Goal: Contribute content: Add original content to the website for others to see

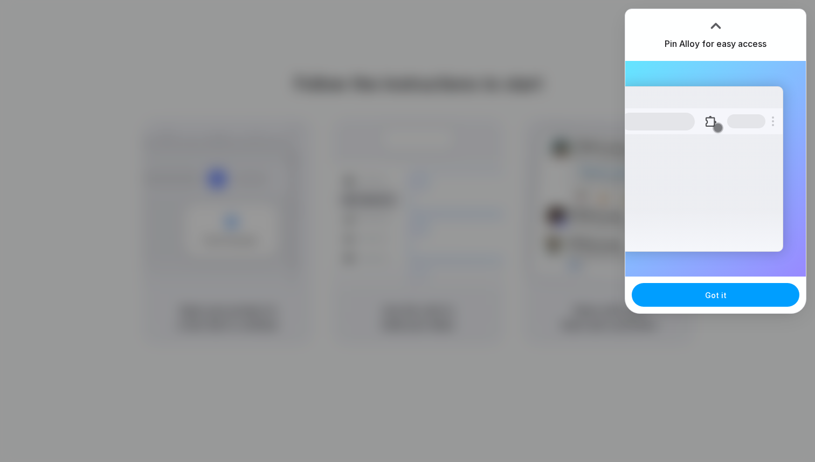
click at [747, 292] on button "Got it" at bounding box center [716, 295] width 168 height 24
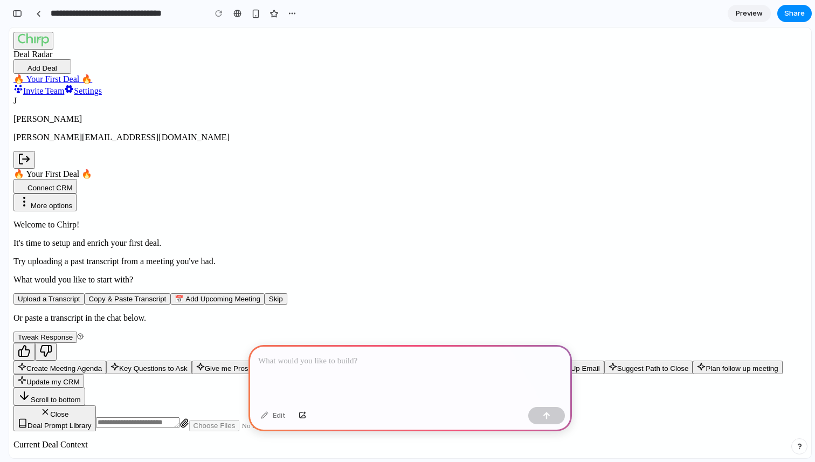
drag, startPoint x: 660, startPoint y: 64, endPoint x: 646, endPoint y: 86, distance: 25.9
click at [515, 220] on p "Welcome to Chirp!" at bounding box center [410, 225] width 794 height 10
click at [397, 377] on div at bounding box center [411, 374] width 324 height 58
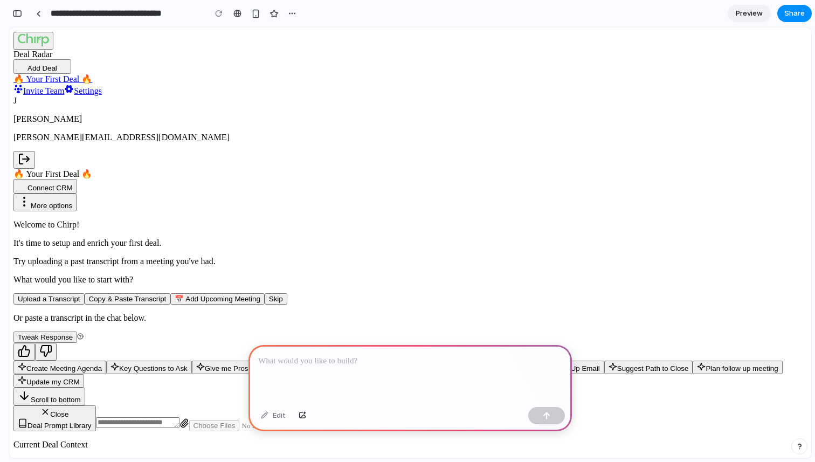
click at [370, 379] on div at bounding box center [411, 374] width 324 height 58
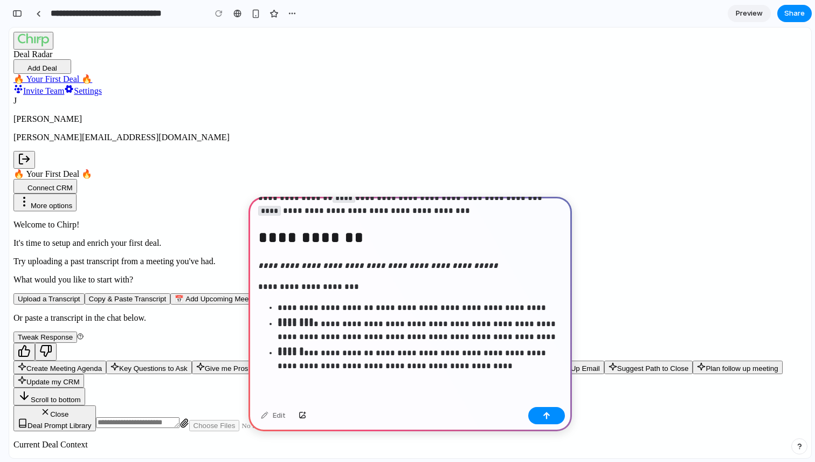
scroll to position [20, 0]
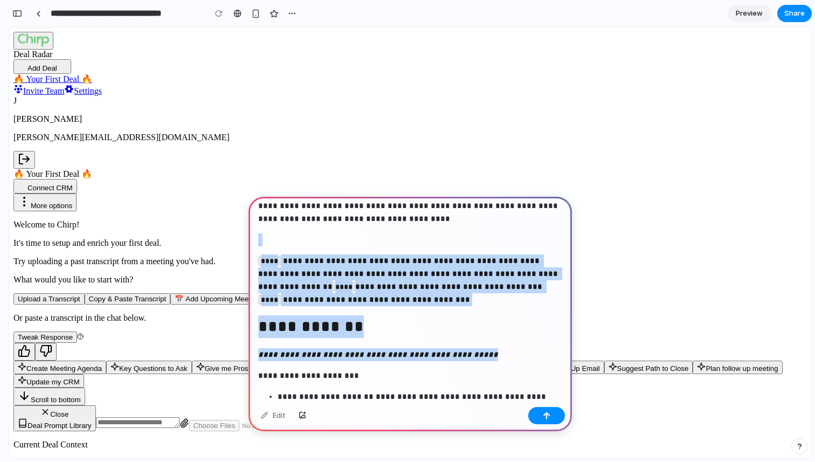
drag, startPoint x: 500, startPoint y: 355, endPoint x: 249, endPoint y: 239, distance: 276.5
click at [249, 239] on div "**********" at bounding box center [411, 334] width 324 height 315
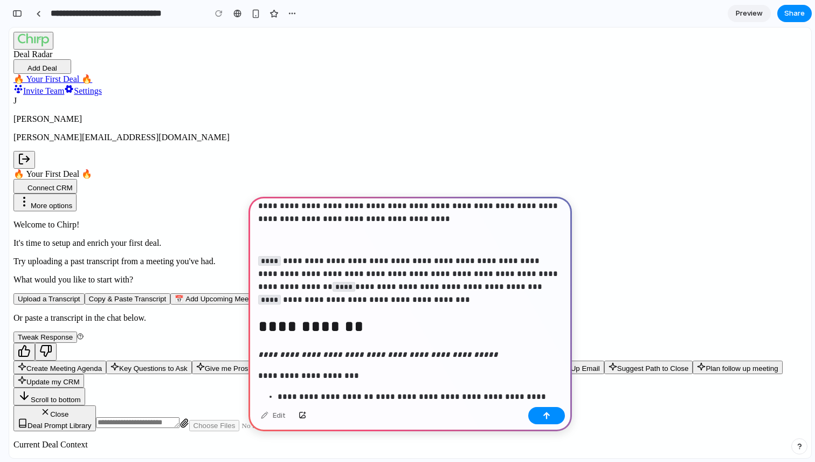
scroll to position [0, 0]
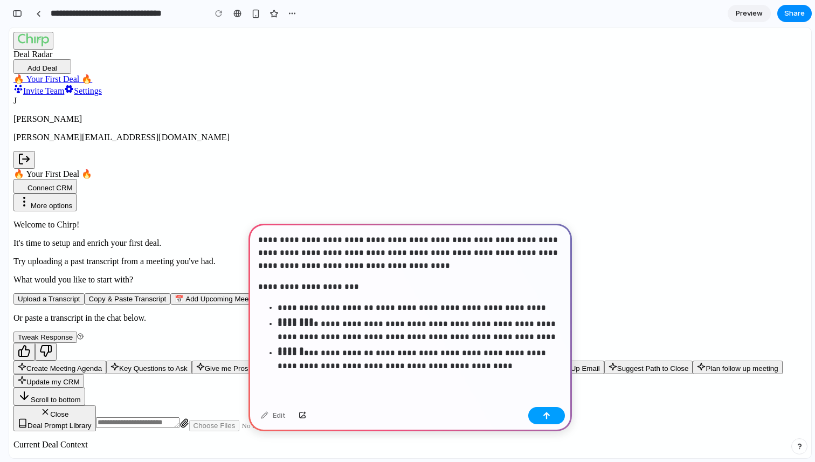
click at [550, 417] on div "button" at bounding box center [547, 416] width 8 height 8
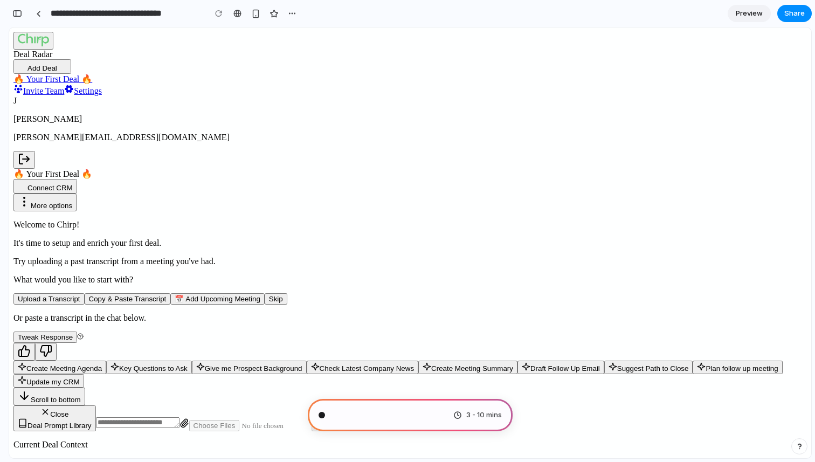
scroll to position [107, 0]
type input "**********"
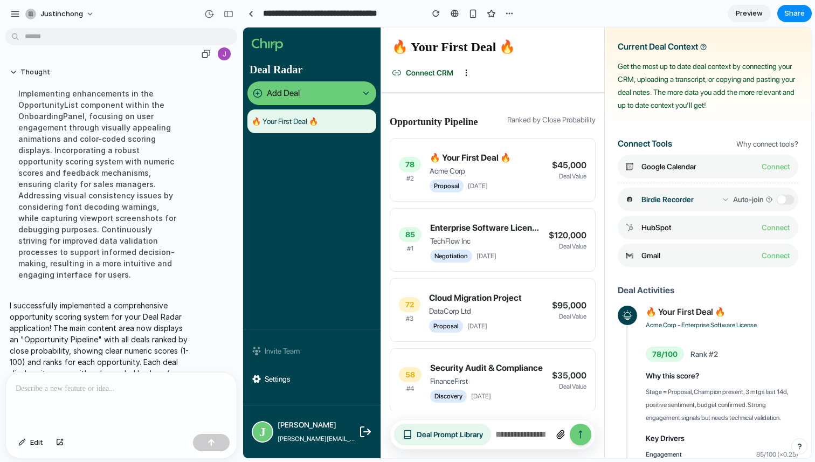
scroll to position [349, 0]
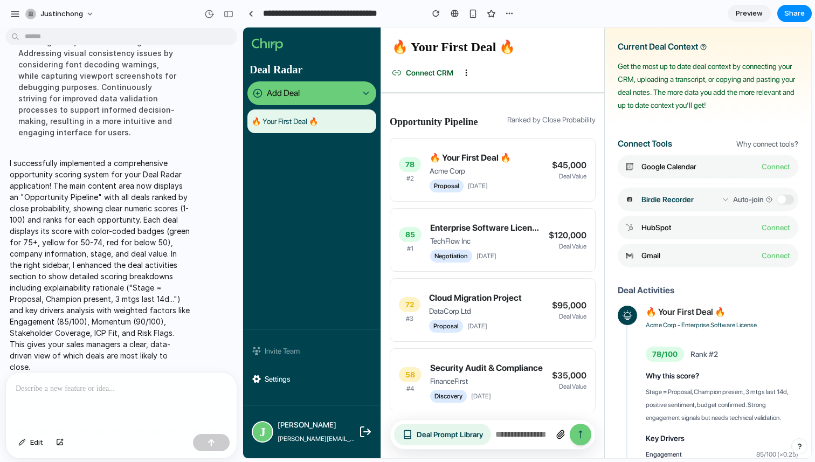
click at [162, 393] on p at bounding box center [121, 388] width 211 height 13
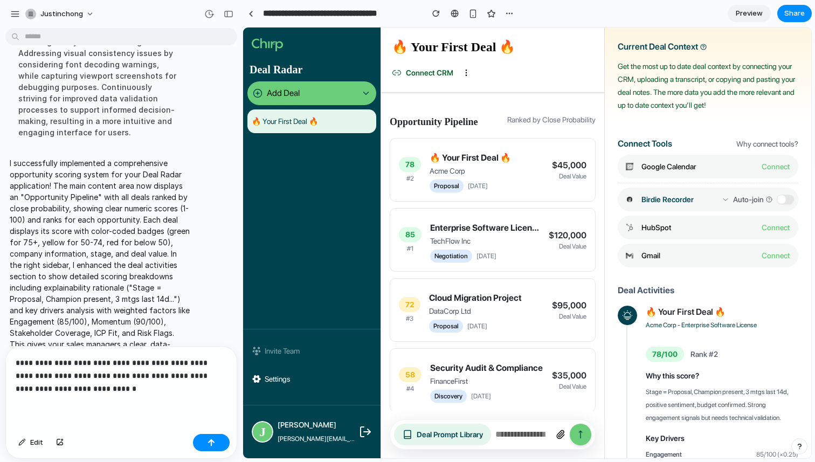
click at [578, 435] on button "submit" at bounding box center [581, 435] width 22 height 22
click at [212, 438] on button "button" at bounding box center [211, 442] width 37 height 17
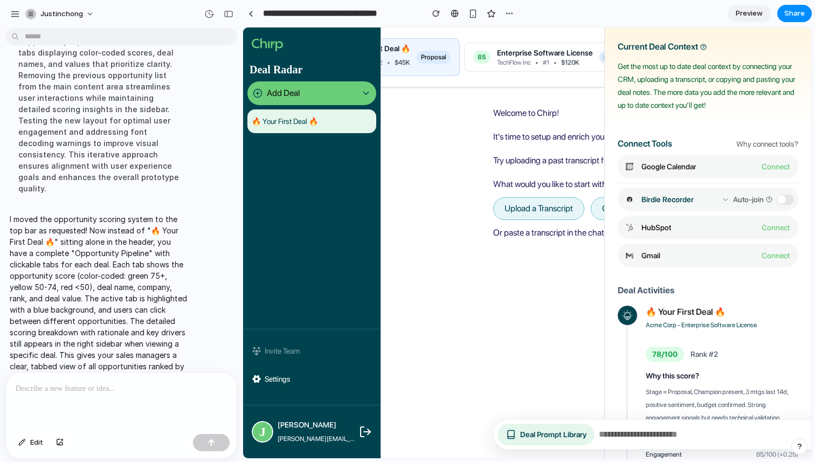
scroll to position [0, 219]
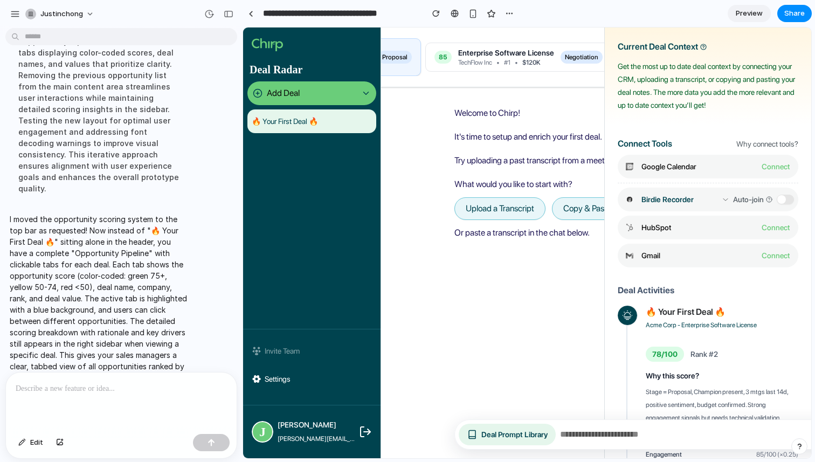
click at [738, 16] on span "Preview" at bounding box center [749, 13] width 27 height 11
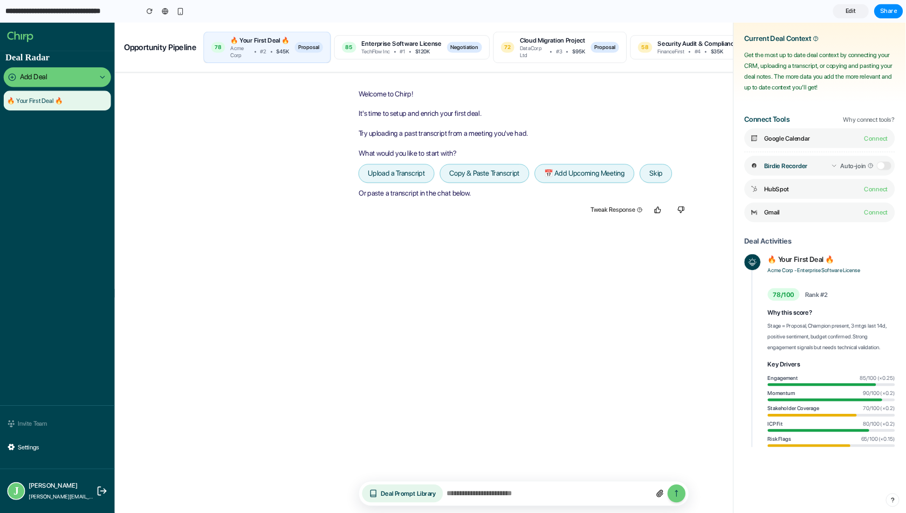
scroll to position [8, 0]
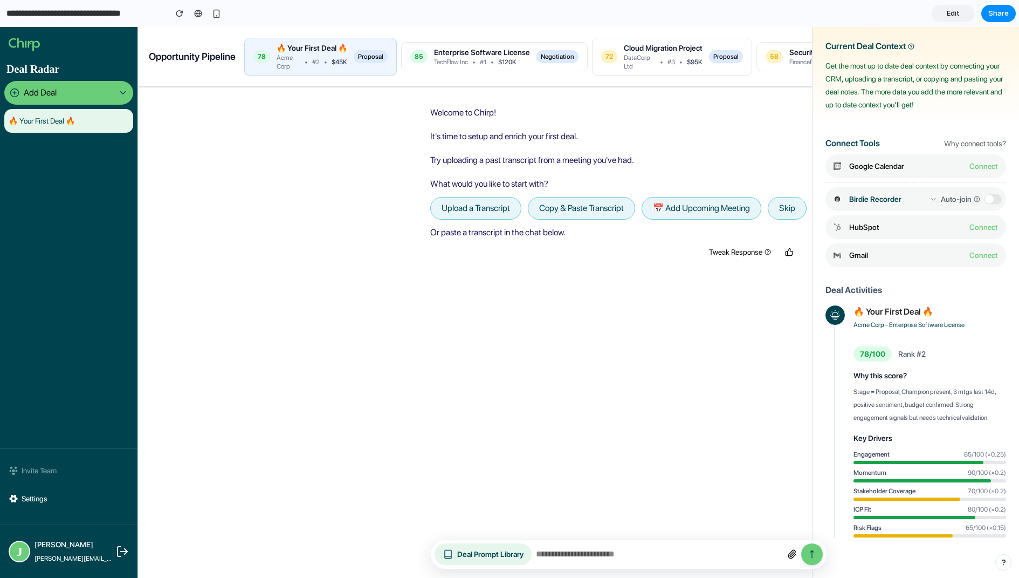
click at [482, 312] on div "Welcome to Chirp! It's time to setup and enrich your first deal. Try uploading …" at bounding box center [628, 308] width 981 height 443
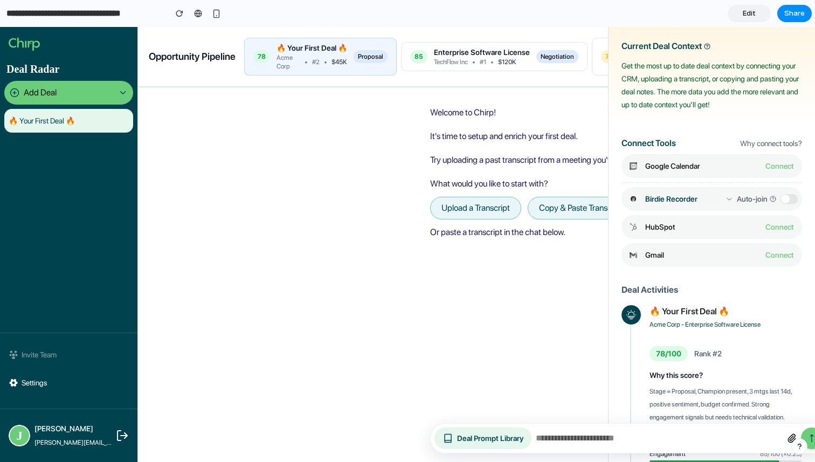
click at [388, 249] on div "Welcome to Chirp! It's time to setup and enrich your first deal. Try uploading …" at bounding box center [628, 251] width 981 height 328
